Goal: Find specific page/section: Find specific page/section

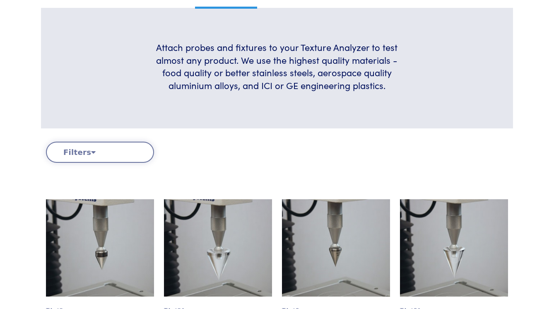
scroll to position [244, 0]
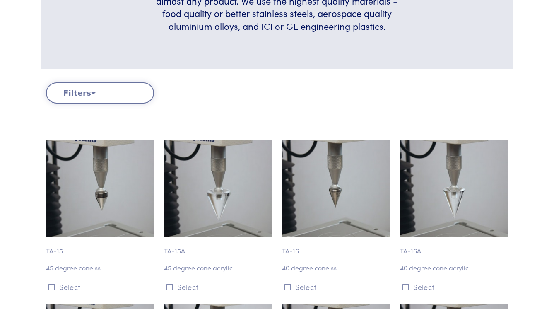
click at [109, 90] on button "Filters" at bounding box center [100, 92] width 108 height 21
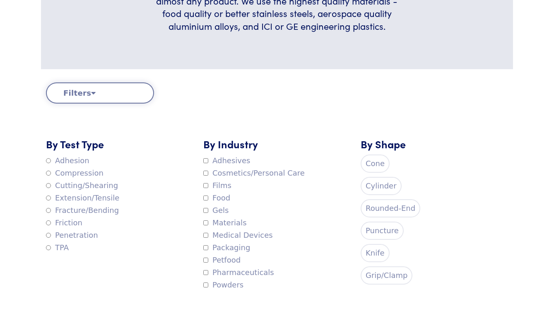
click at [79, 170] on label "Compression" at bounding box center [75, 173] width 58 height 12
click at [133, 95] on button "Filters" at bounding box center [100, 92] width 108 height 21
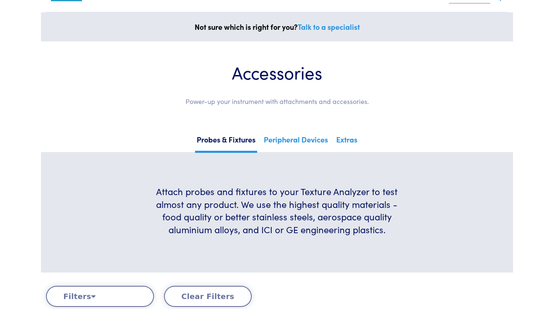
scroll to position [265, 0]
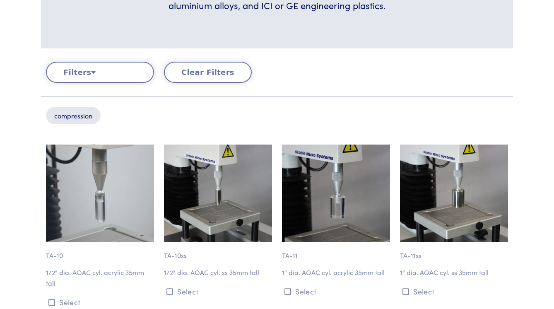
click at [90, 65] on button "Filters" at bounding box center [100, 72] width 108 height 21
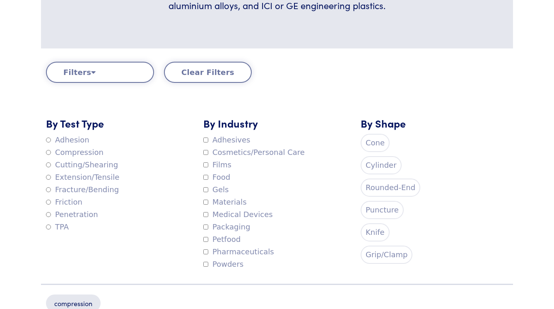
click at [74, 152] on label "Compression" at bounding box center [75, 152] width 58 height 12
click at [106, 62] on button "Filters" at bounding box center [100, 72] width 108 height 21
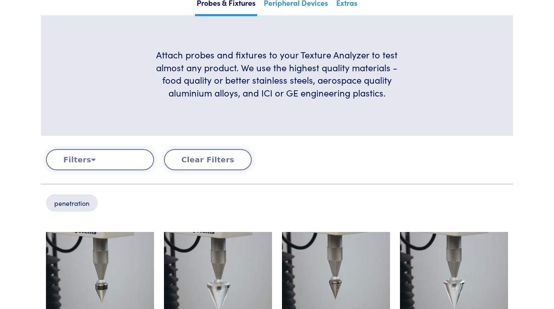
scroll to position [215, 0]
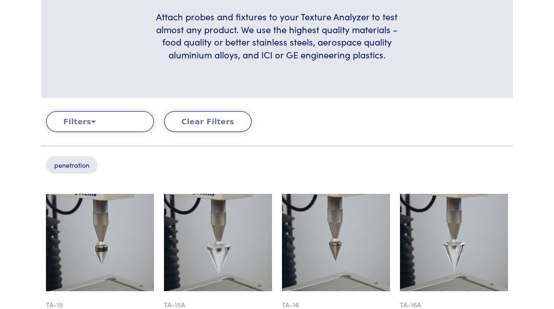
click at [77, 118] on button "Filters" at bounding box center [100, 121] width 108 height 21
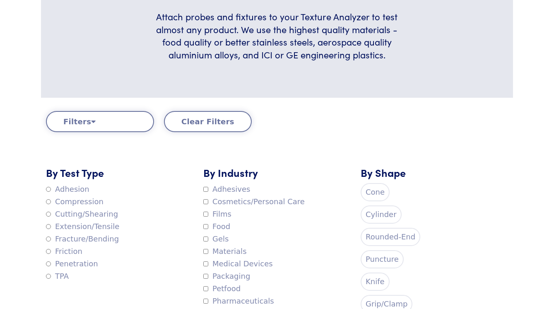
click at [151, 186] on div "By Test Type Adhesion Compression Cutting/Shearing Extension/Tensile Fracture/B…" at bounding box center [119, 242] width 157 height 154
click at [369, 195] on label "Cone" at bounding box center [375, 192] width 29 height 18
click at [67, 270] on label "TPA" at bounding box center [57, 276] width 23 height 12
click at [193, 111] on button "Clear Filters" at bounding box center [208, 121] width 88 height 21
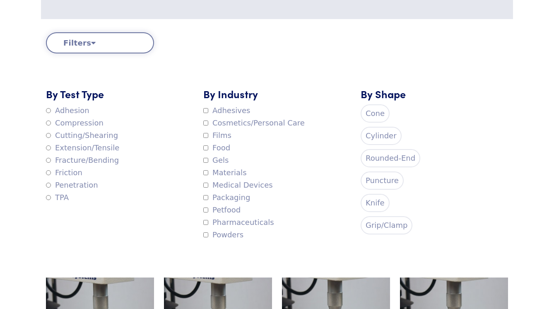
scroll to position [296, 0]
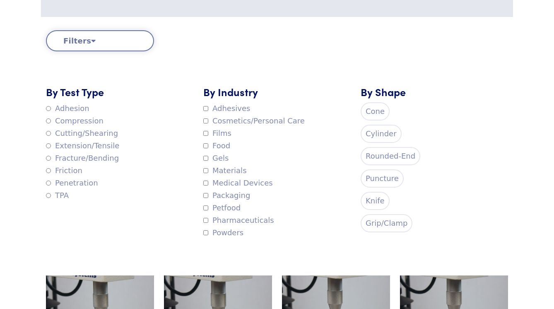
click at [384, 152] on label "Rounded-End" at bounding box center [391, 156] width 60 height 18
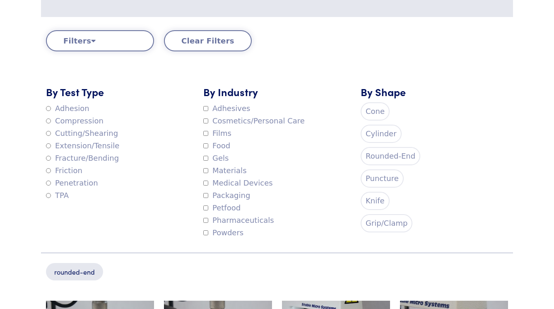
click at [91, 37] on icon at bounding box center [93, 40] width 5 height 7
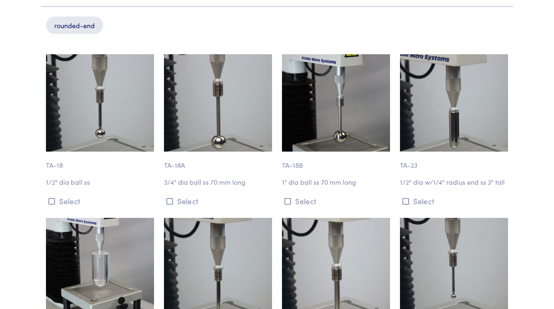
scroll to position [166, 0]
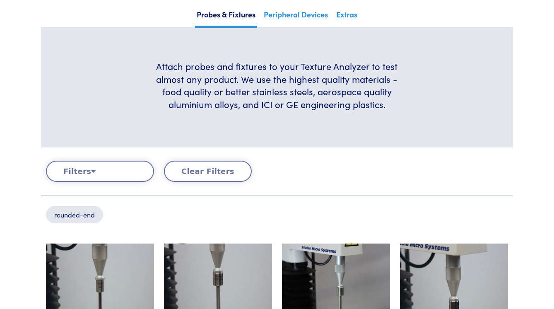
click at [194, 179] on div "Filters Clear Filters By Test Type Adhesion Compression Cutting/Shearing Extens…" at bounding box center [277, 197] width 462 height 73
click at [130, 177] on button "Filters" at bounding box center [100, 171] width 108 height 21
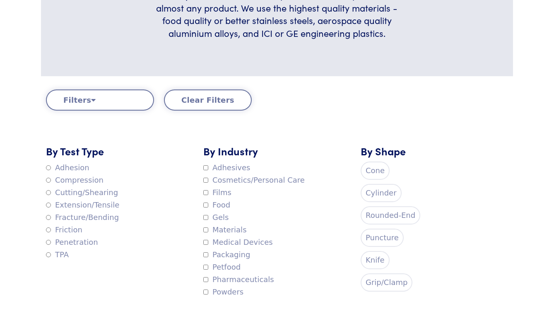
scroll to position [276, 0]
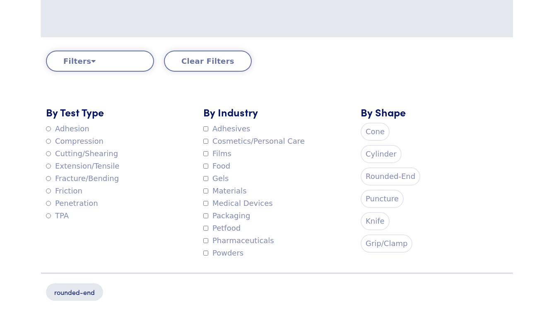
click at [378, 242] on label "Grip/Clamp" at bounding box center [387, 243] width 52 height 18
click at [371, 167] on label "Rounded-End" at bounding box center [391, 176] width 60 height 18
click at [134, 53] on button "Filters" at bounding box center [100, 61] width 108 height 21
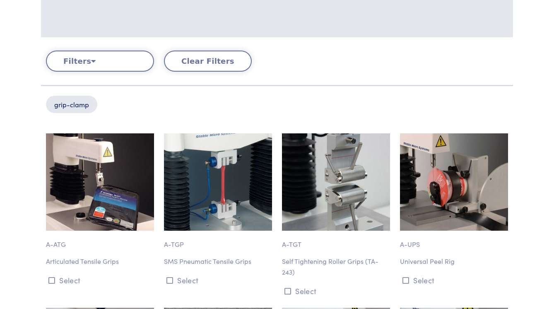
click at [134, 55] on button "Filters" at bounding box center [100, 61] width 108 height 21
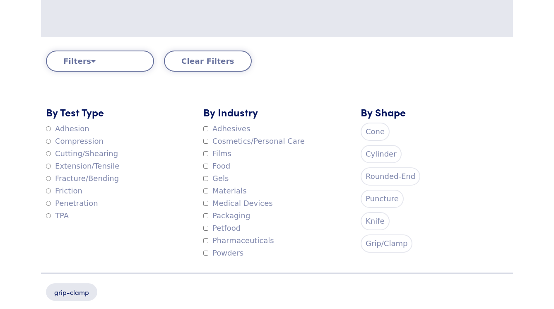
click at [373, 234] on label "Grip/Clamp" at bounding box center [387, 243] width 52 height 18
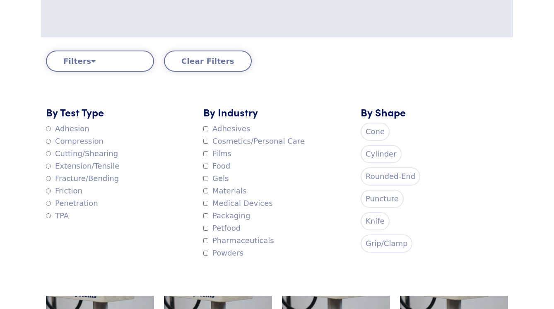
click at [380, 196] on label "Puncture" at bounding box center [382, 199] width 43 height 18
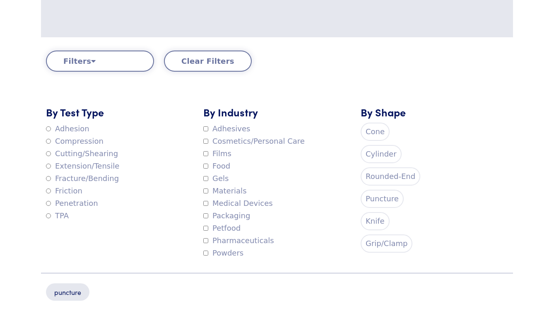
click at [99, 63] on button "Filters" at bounding box center [100, 61] width 108 height 21
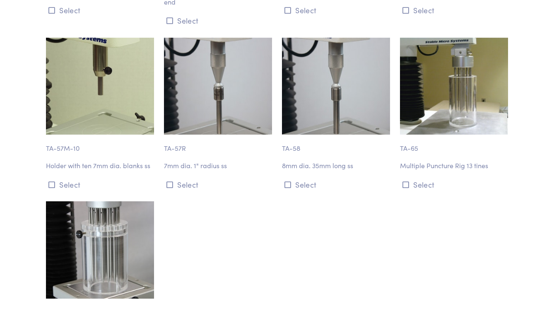
scroll to position [1220, 0]
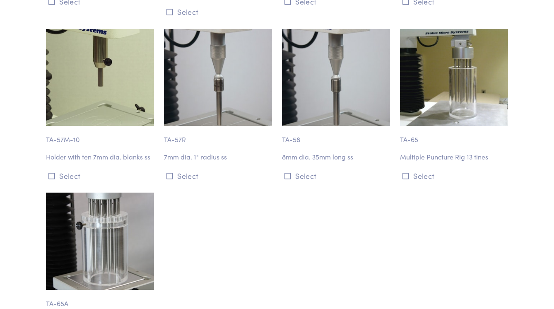
click at [87, 200] on img at bounding box center [100, 241] width 108 height 97
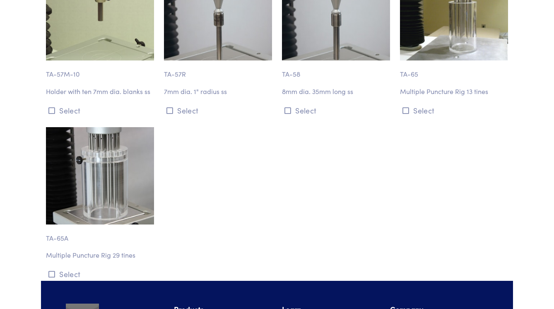
scroll to position [1307, 0]
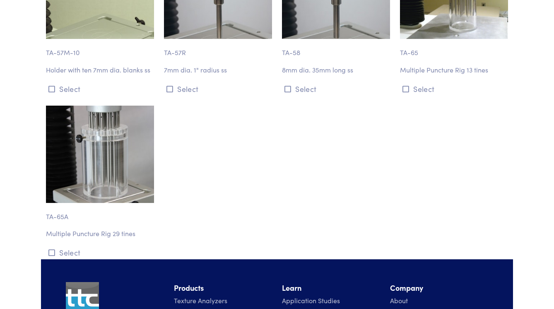
click at [59, 211] on p "TA-65A" at bounding box center [100, 212] width 108 height 19
click at [70, 230] on p "Multiple Puncture Rig 29 tines" at bounding box center [100, 233] width 108 height 11
